Goal: Check status

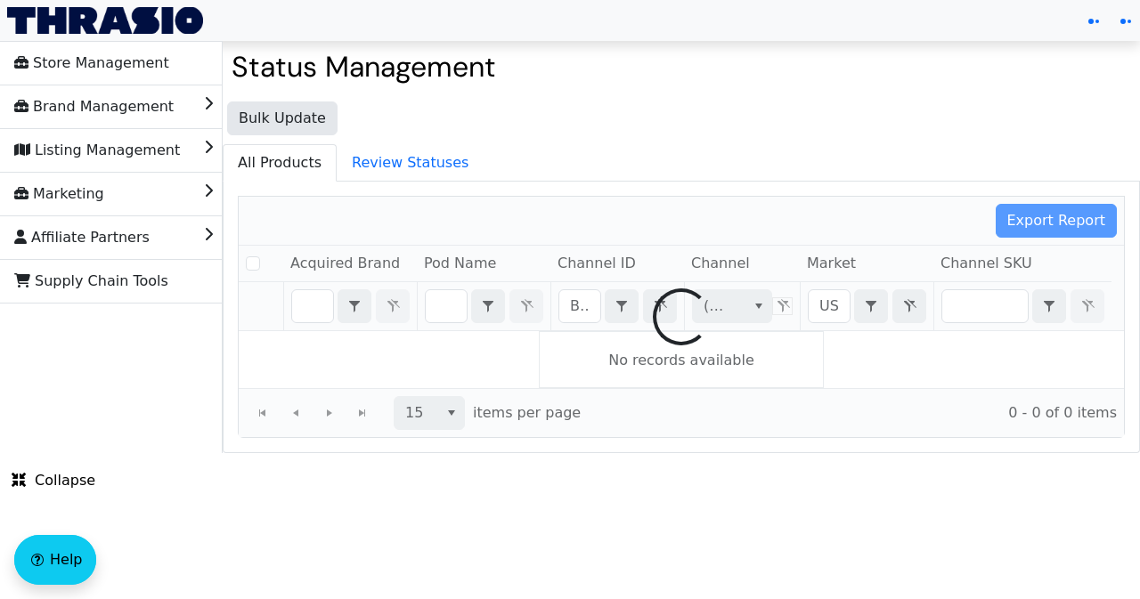
checkbox input "false"
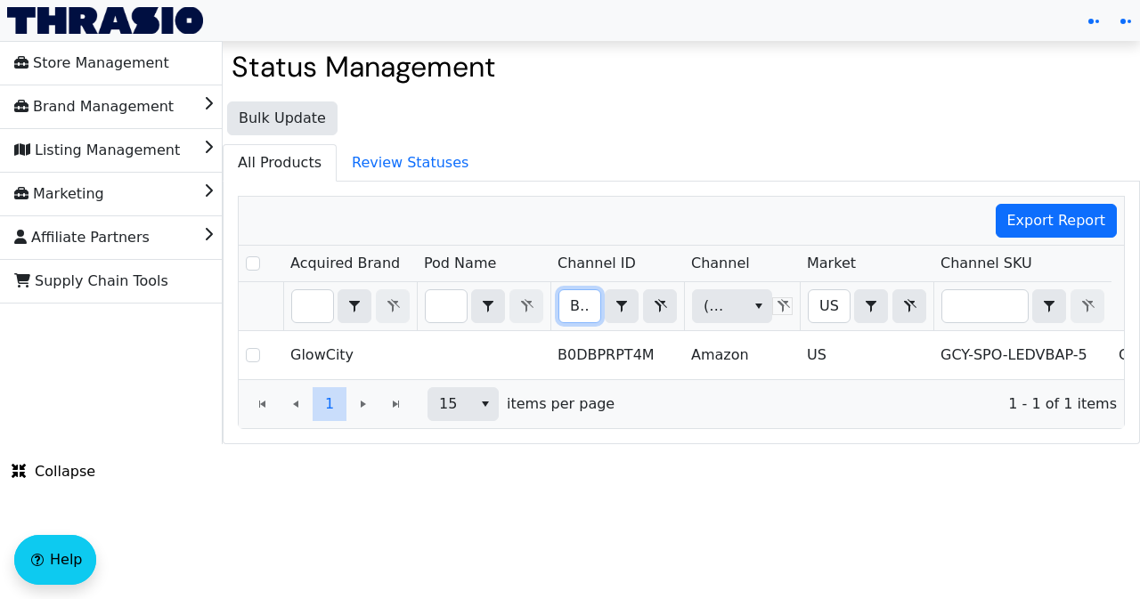
click at [570, 305] on input "B0DBPRPT4M" at bounding box center [579, 306] width 41 height 32
type input "B00TA5ECJQ"
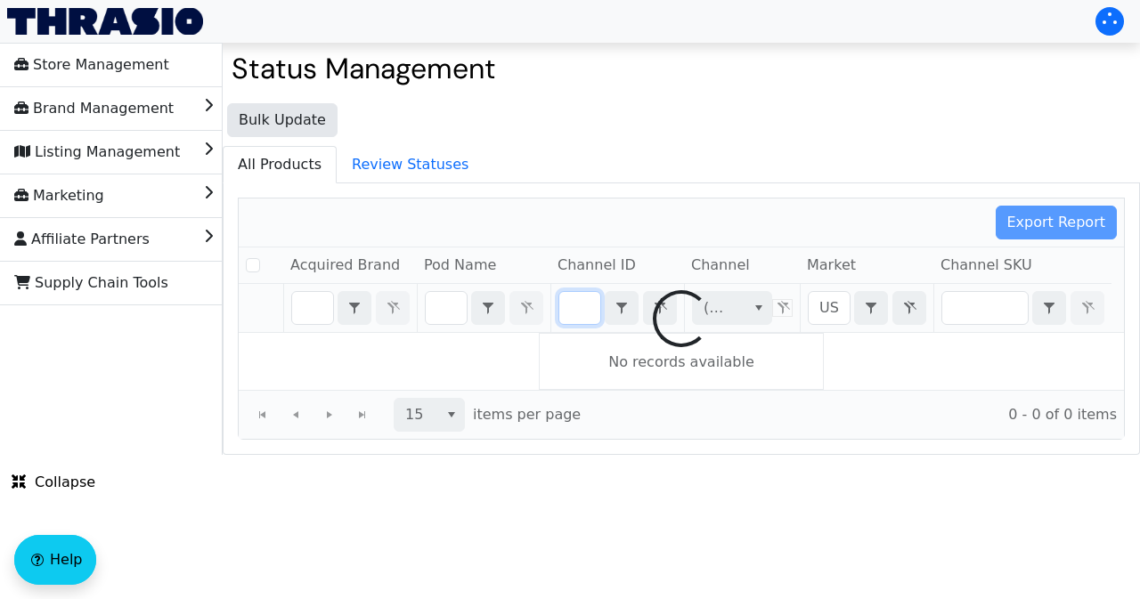
checkbox input "false"
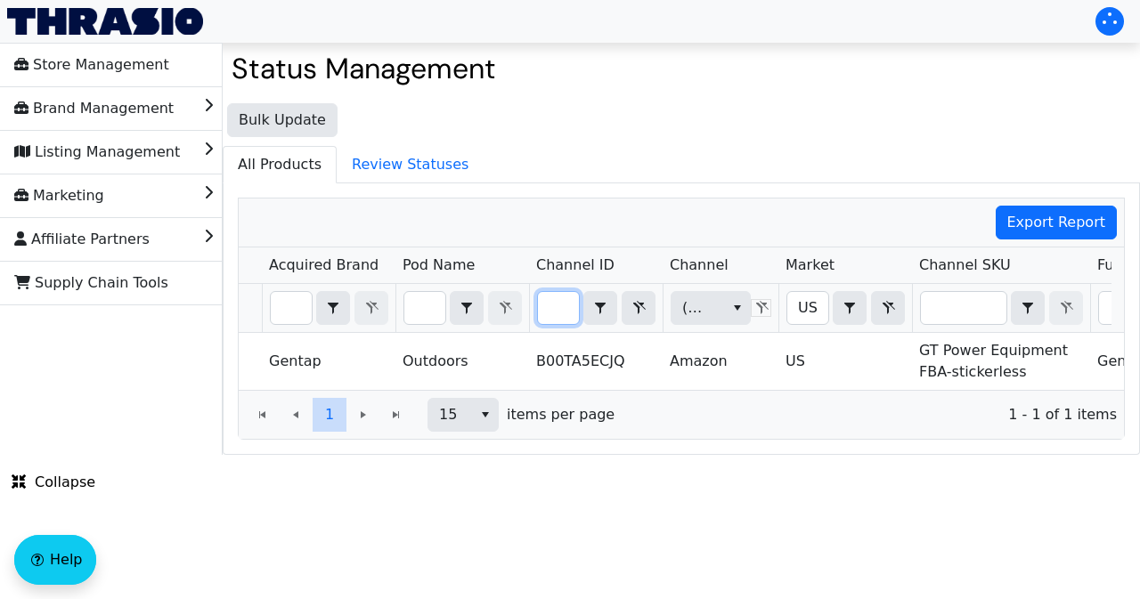
scroll to position [0, 41]
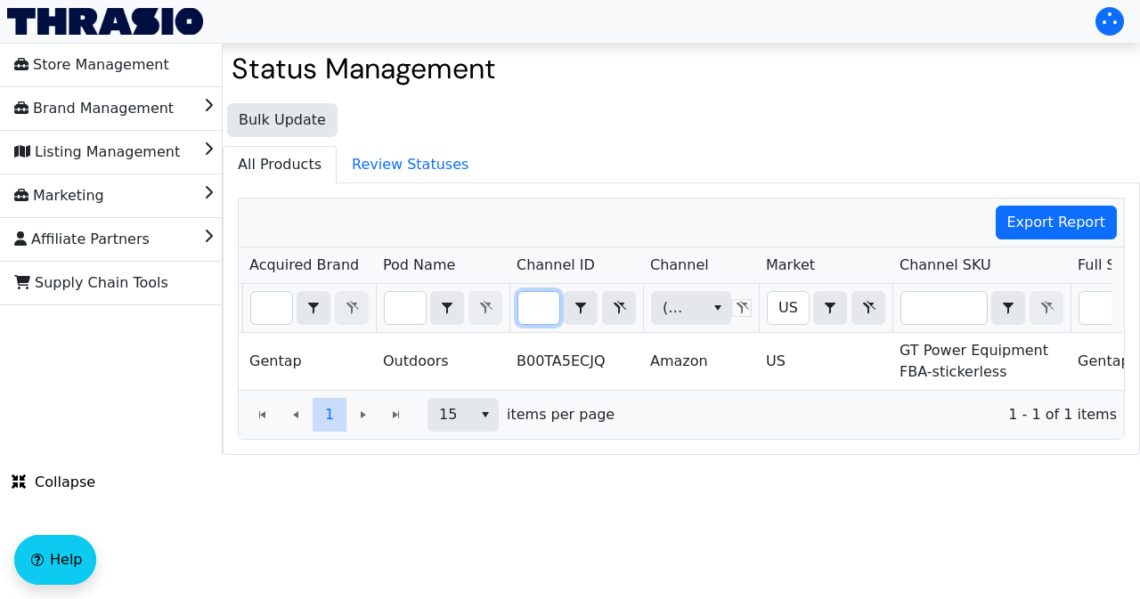
type input "B00TA5ECJQ"
